Goal: Navigation & Orientation: Find specific page/section

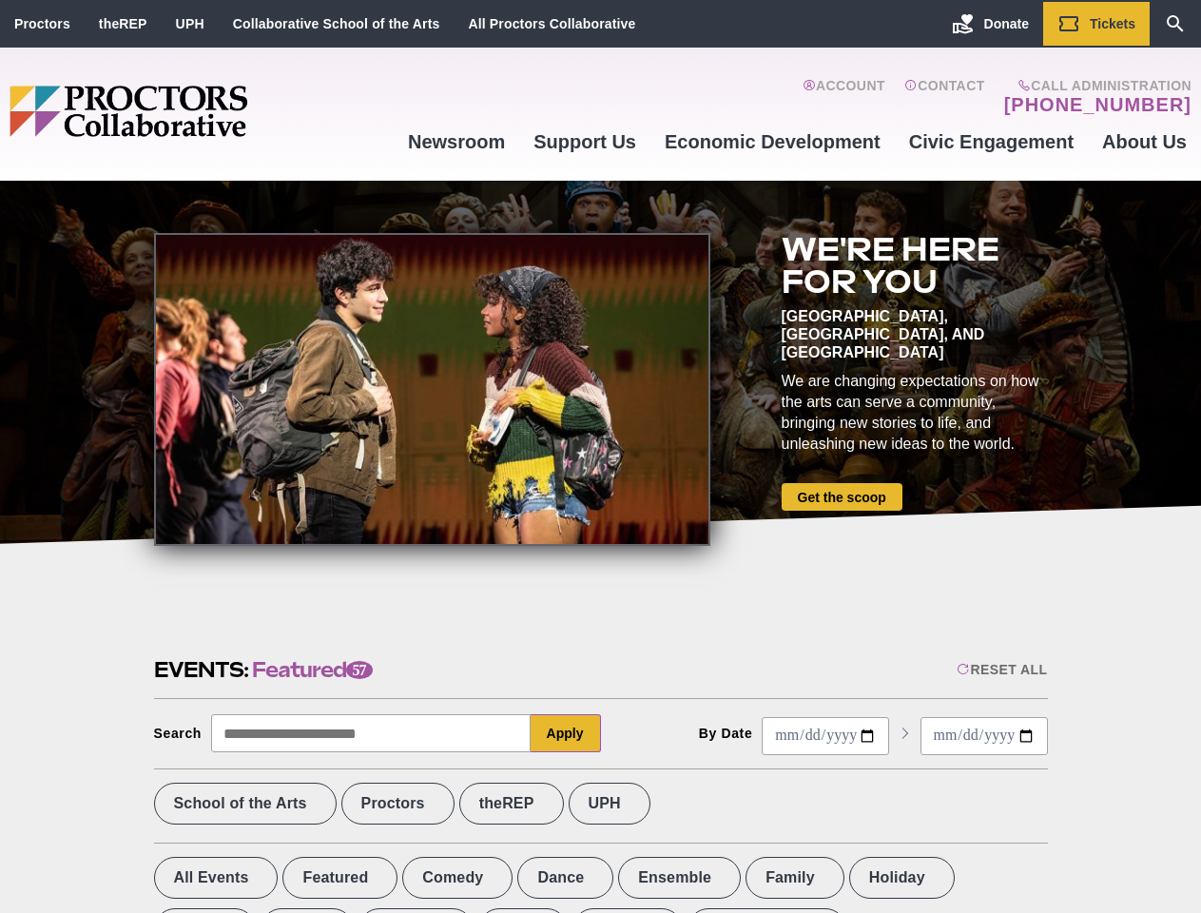
click at [600, 457] on div at bounding box center [432, 389] width 556 height 313
click at [1001, 670] on div "Reset All" at bounding box center [1002, 669] width 90 height 15
click at [566, 733] on button "Apply" at bounding box center [566, 733] width 70 height 38
